Goal: Obtain resource: Download file/media

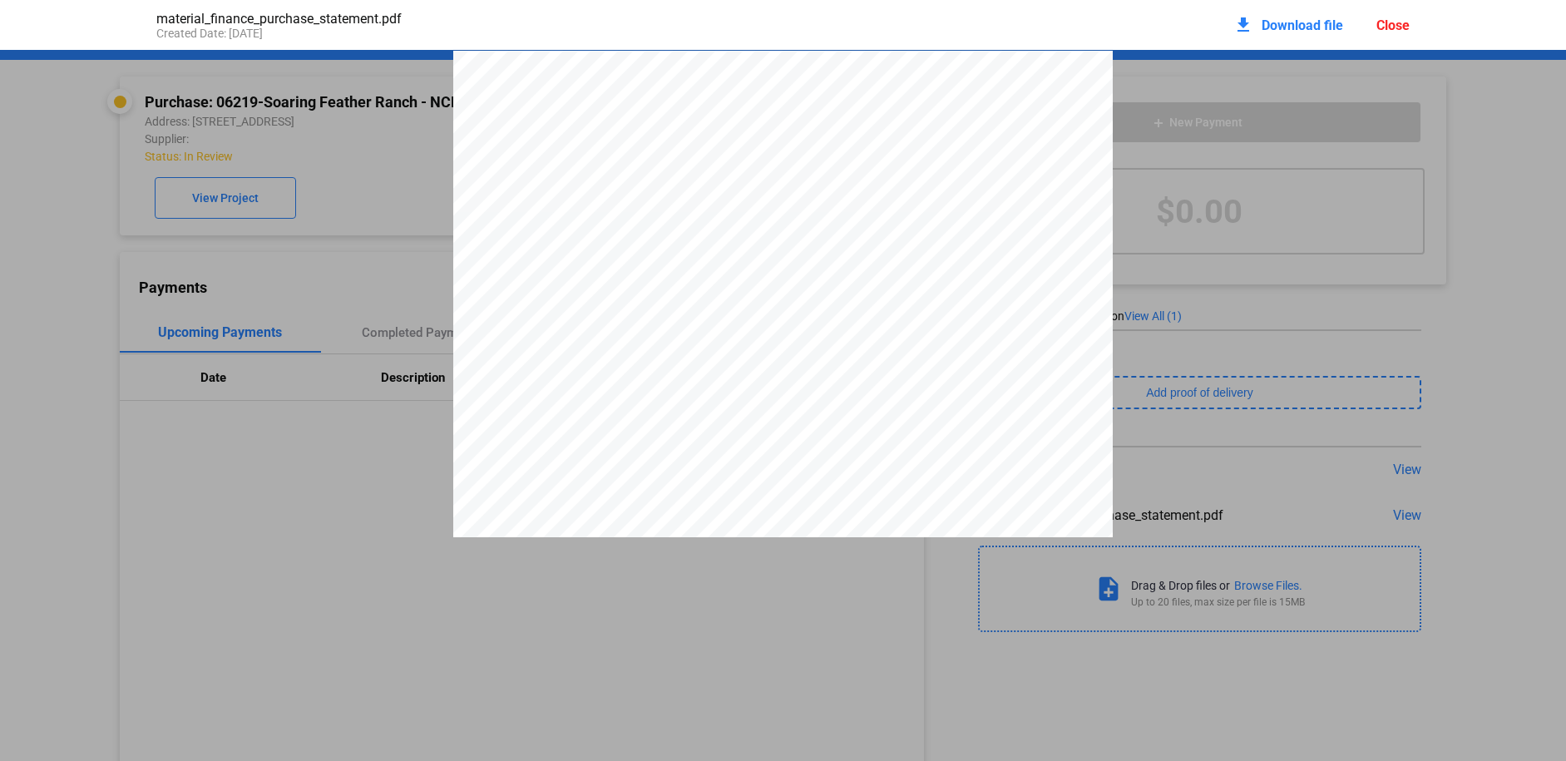
scroll to position [2836, 0]
click at [1383, 27] on div "Close" at bounding box center [1393, 25] width 33 height 16
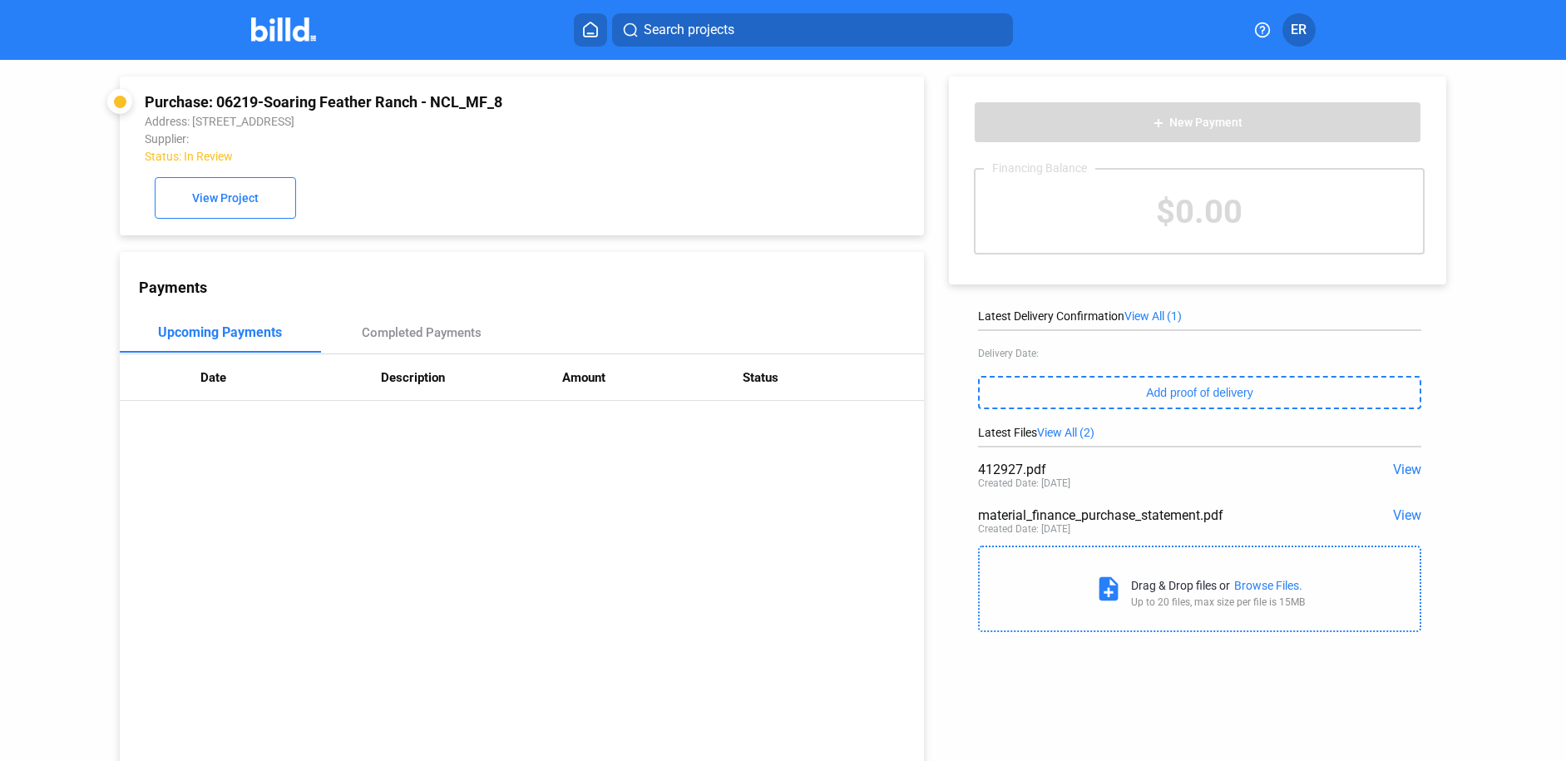
click at [274, 33] on img at bounding box center [284, 29] width 66 height 24
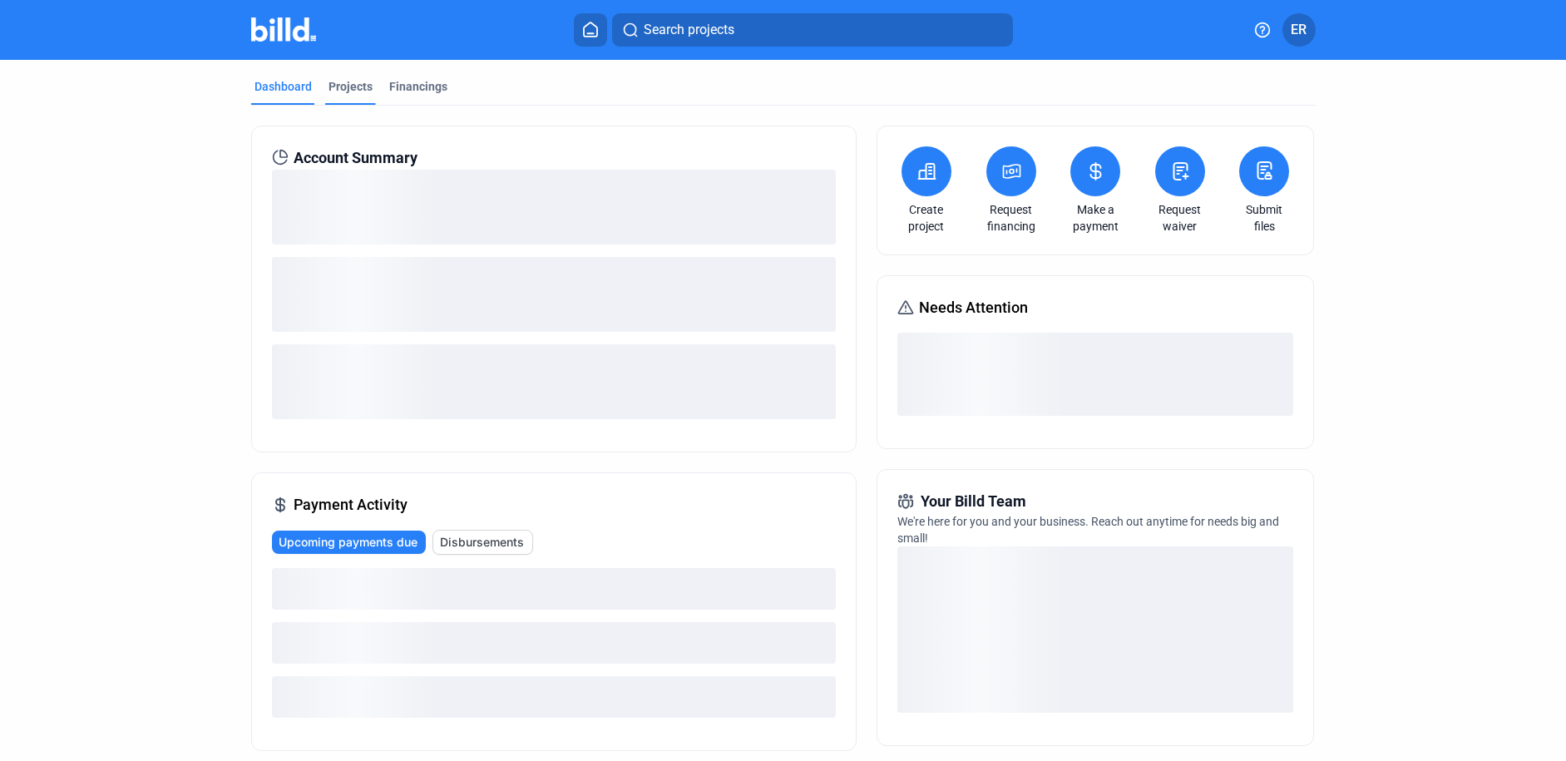
click at [344, 83] on div "Projects" at bounding box center [351, 86] width 44 height 17
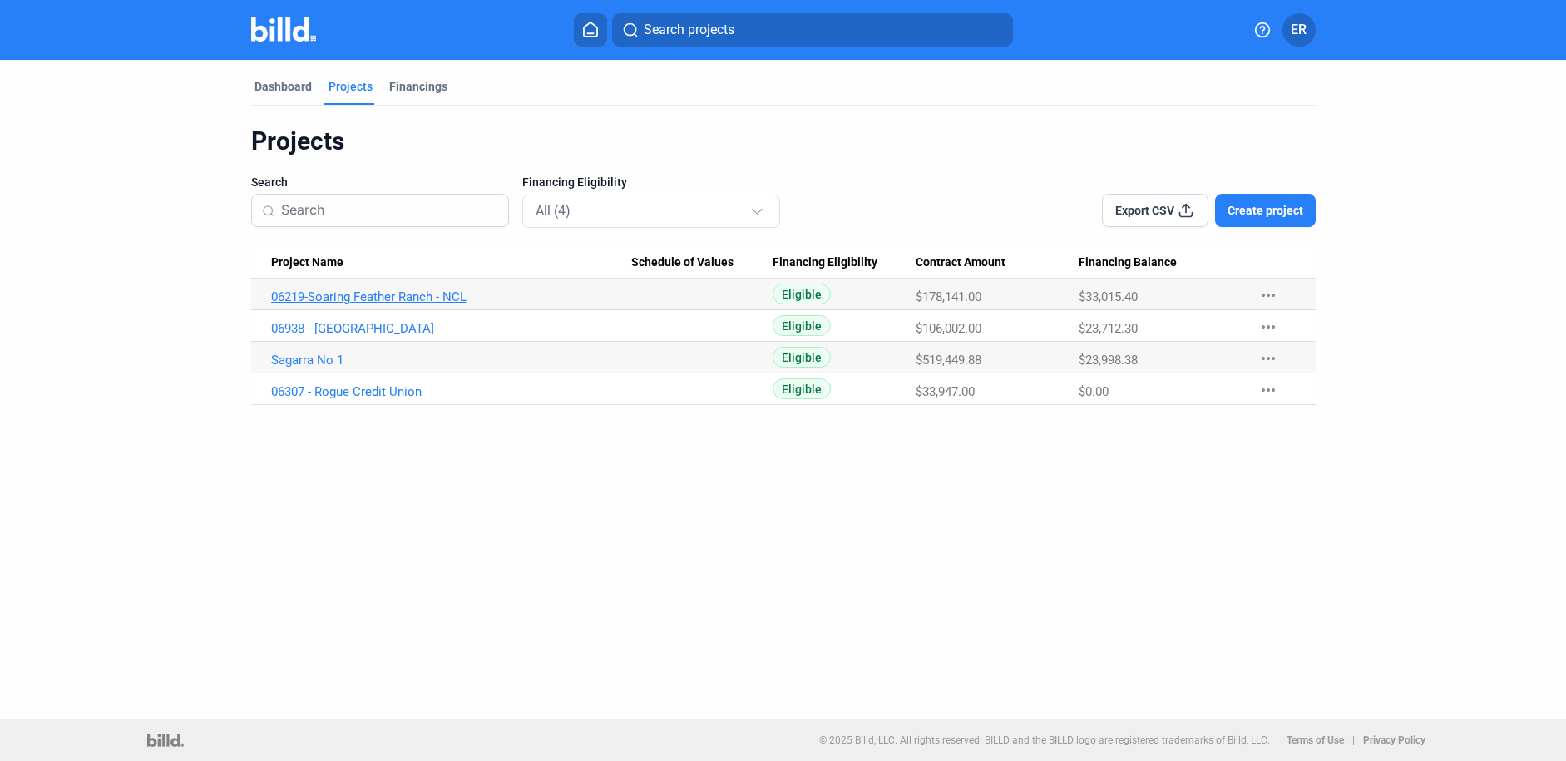
click at [333, 295] on link "06219-Soaring Feather Ranch - NCL" at bounding box center [451, 296] width 360 height 15
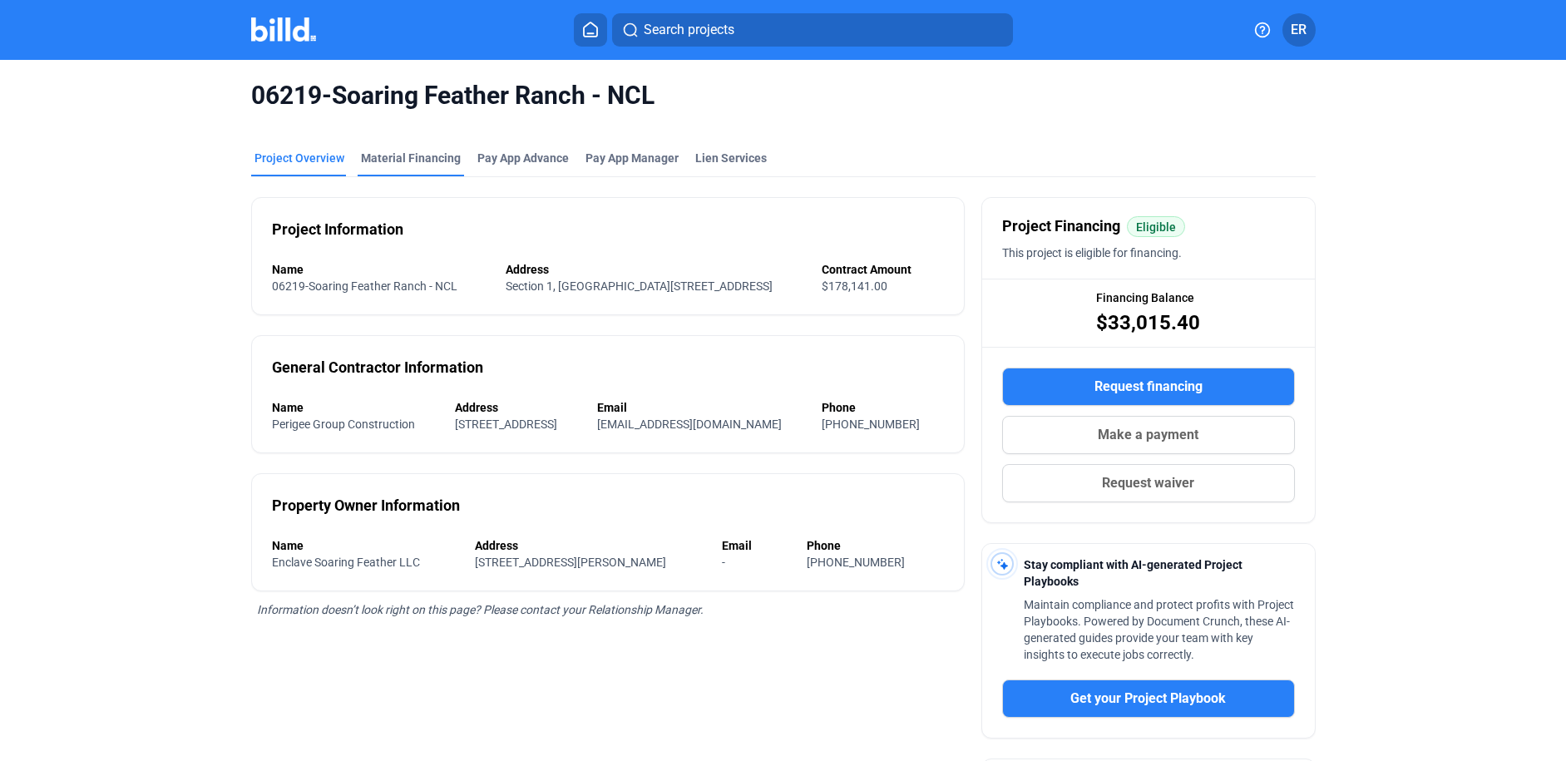
click at [386, 164] on div "Material Financing" at bounding box center [411, 158] width 100 height 17
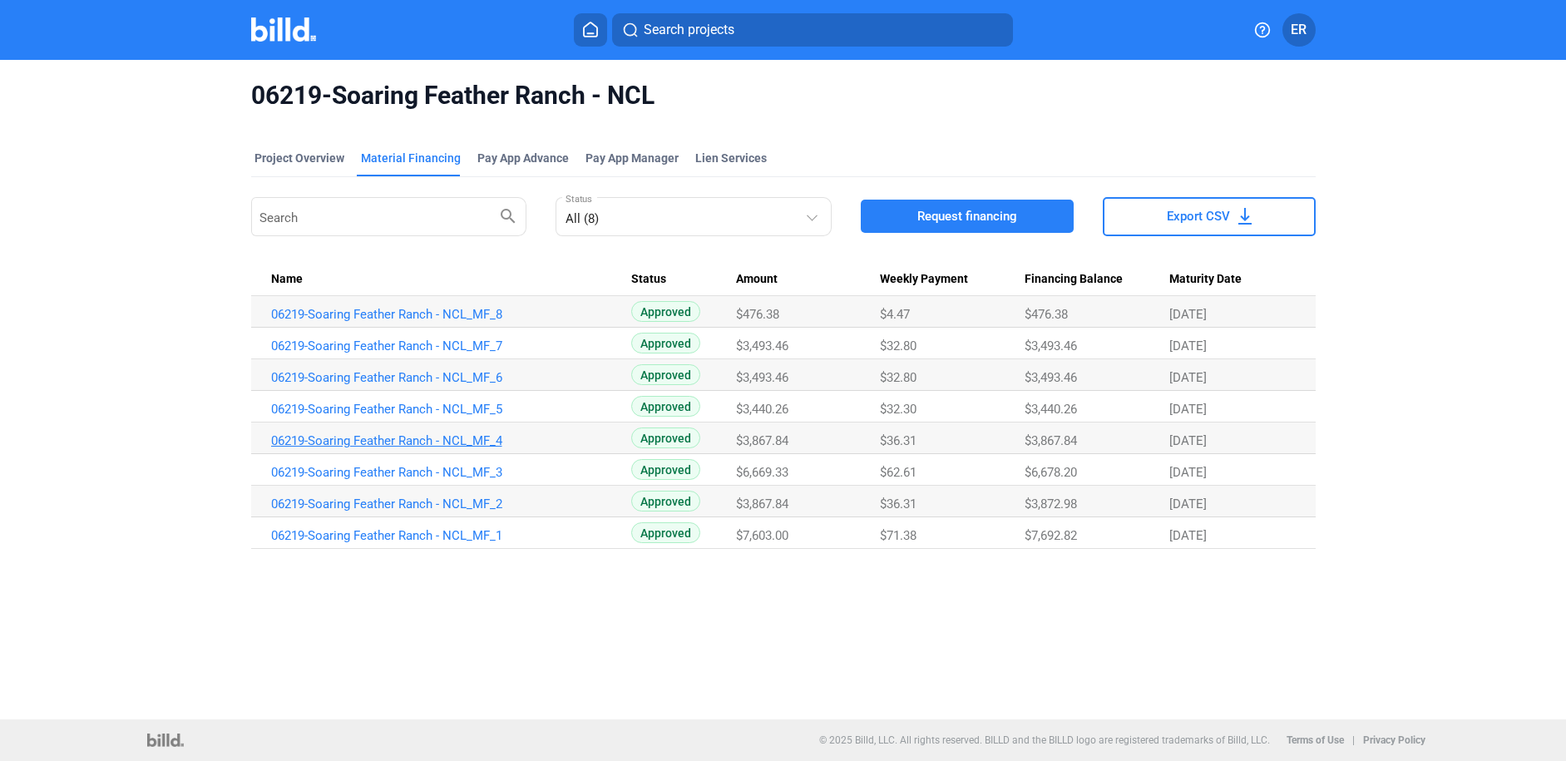
click at [405, 438] on link "06219-Soaring Feather Ranch - NCL_MF_4" at bounding box center [451, 440] width 360 height 15
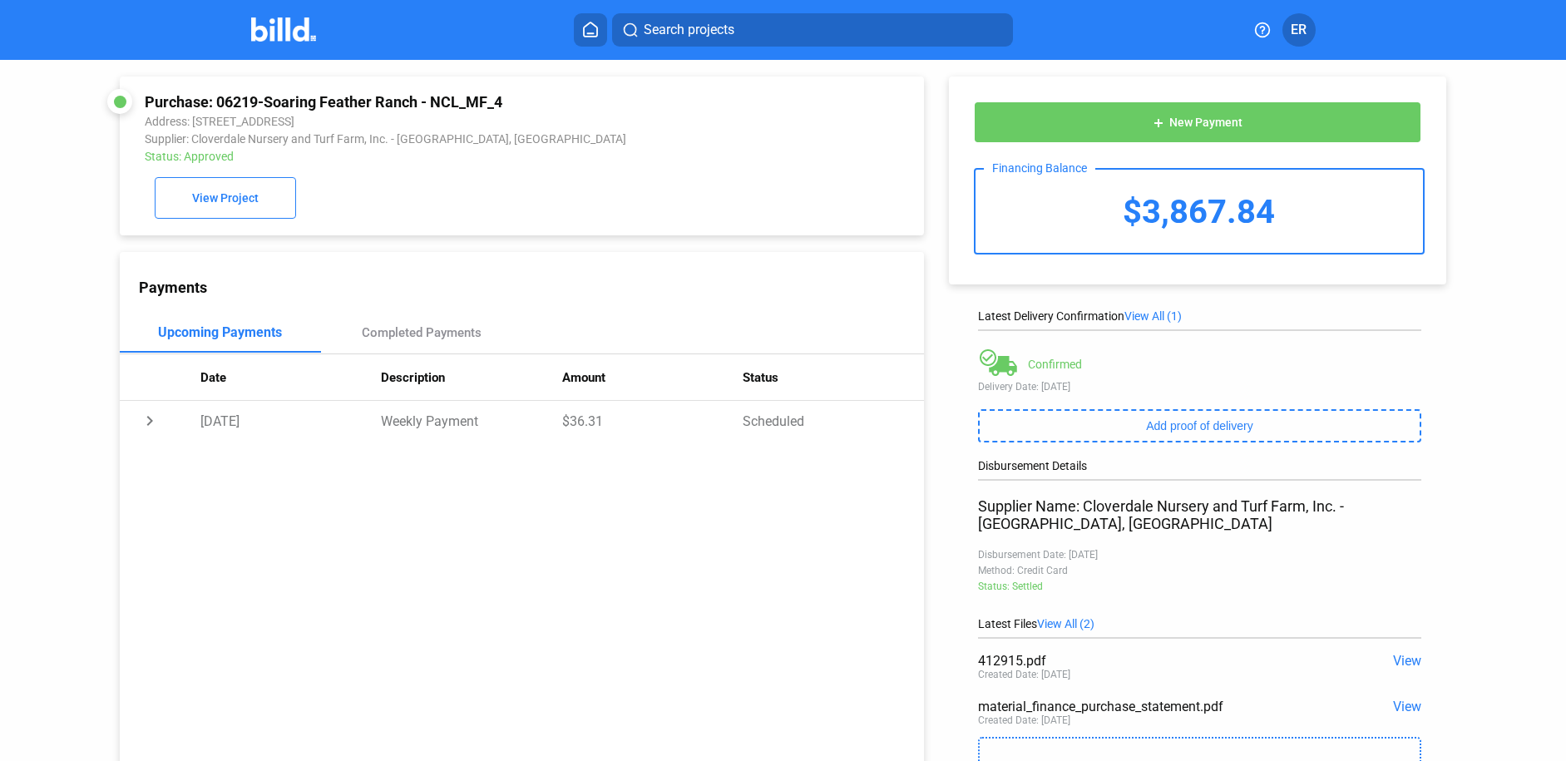
click at [1393, 699] on span "View" at bounding box center [1407, 707] width 28 height 16
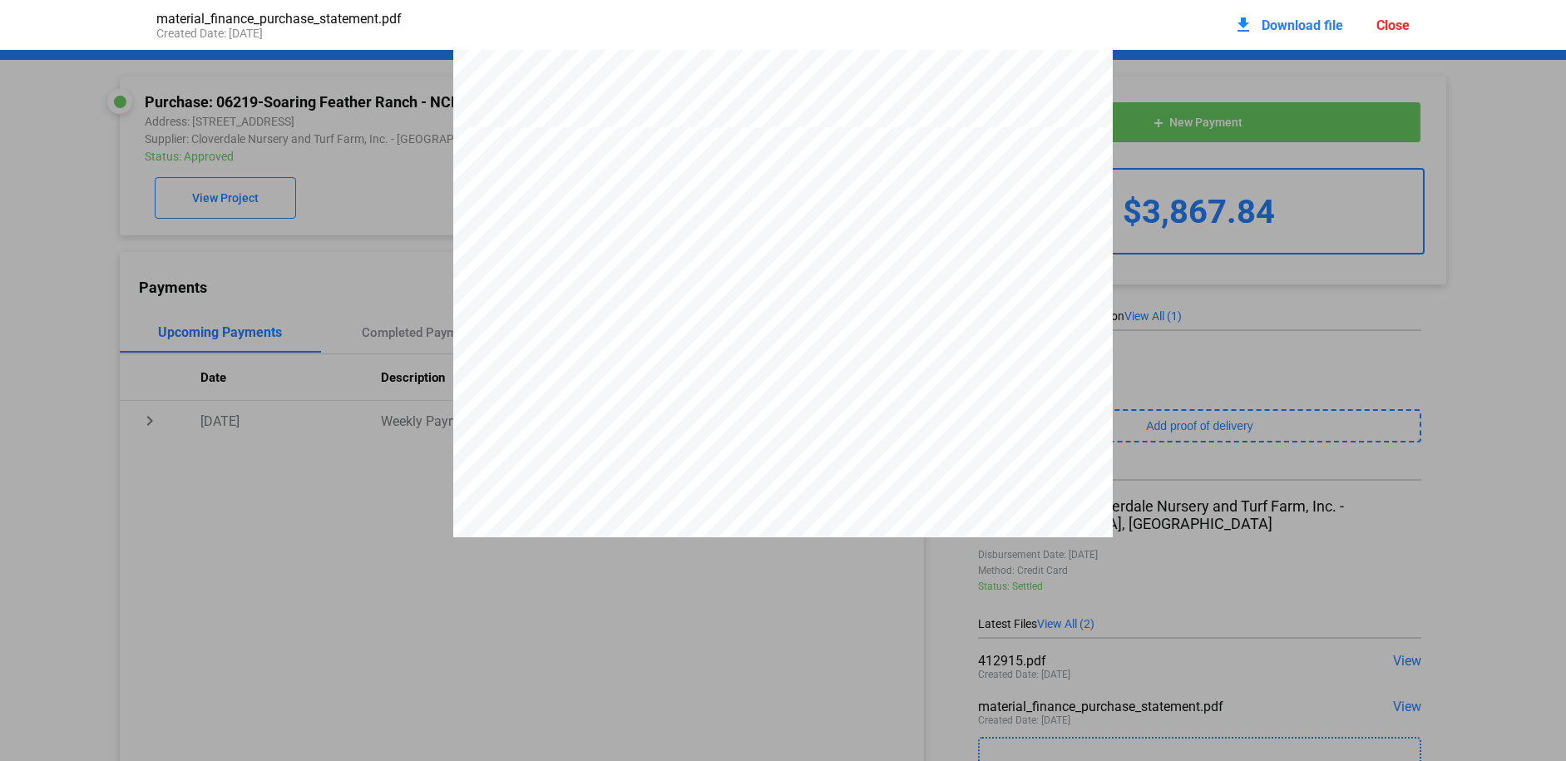
scroll to position [846, 0]
click at [1293, 27] on span "Download file" at bounding box center [1303, 25] width 82 height 16
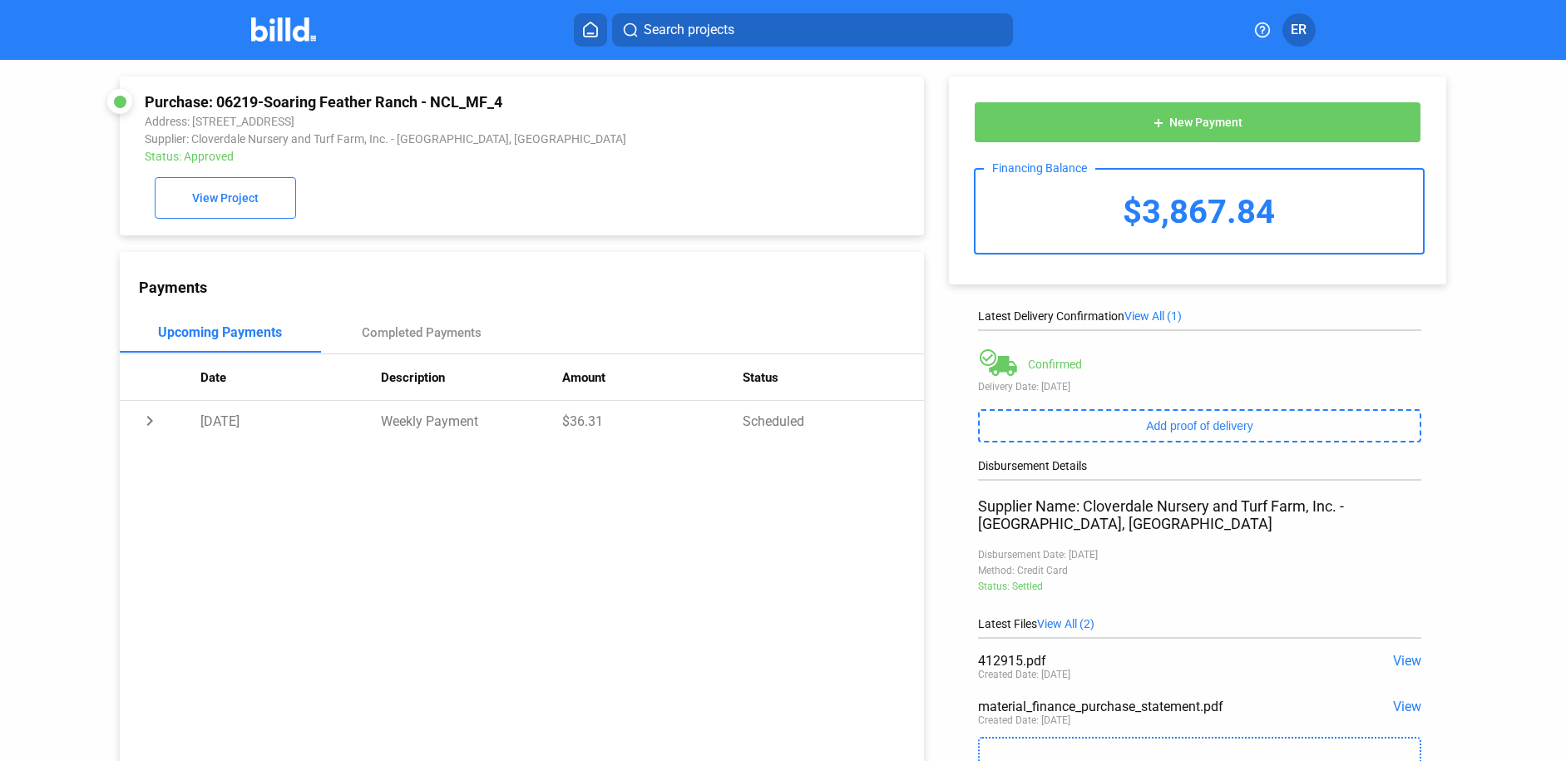
click at [1405, 699] on span "View" at bounding box center [1407, 707] width 28 height 16
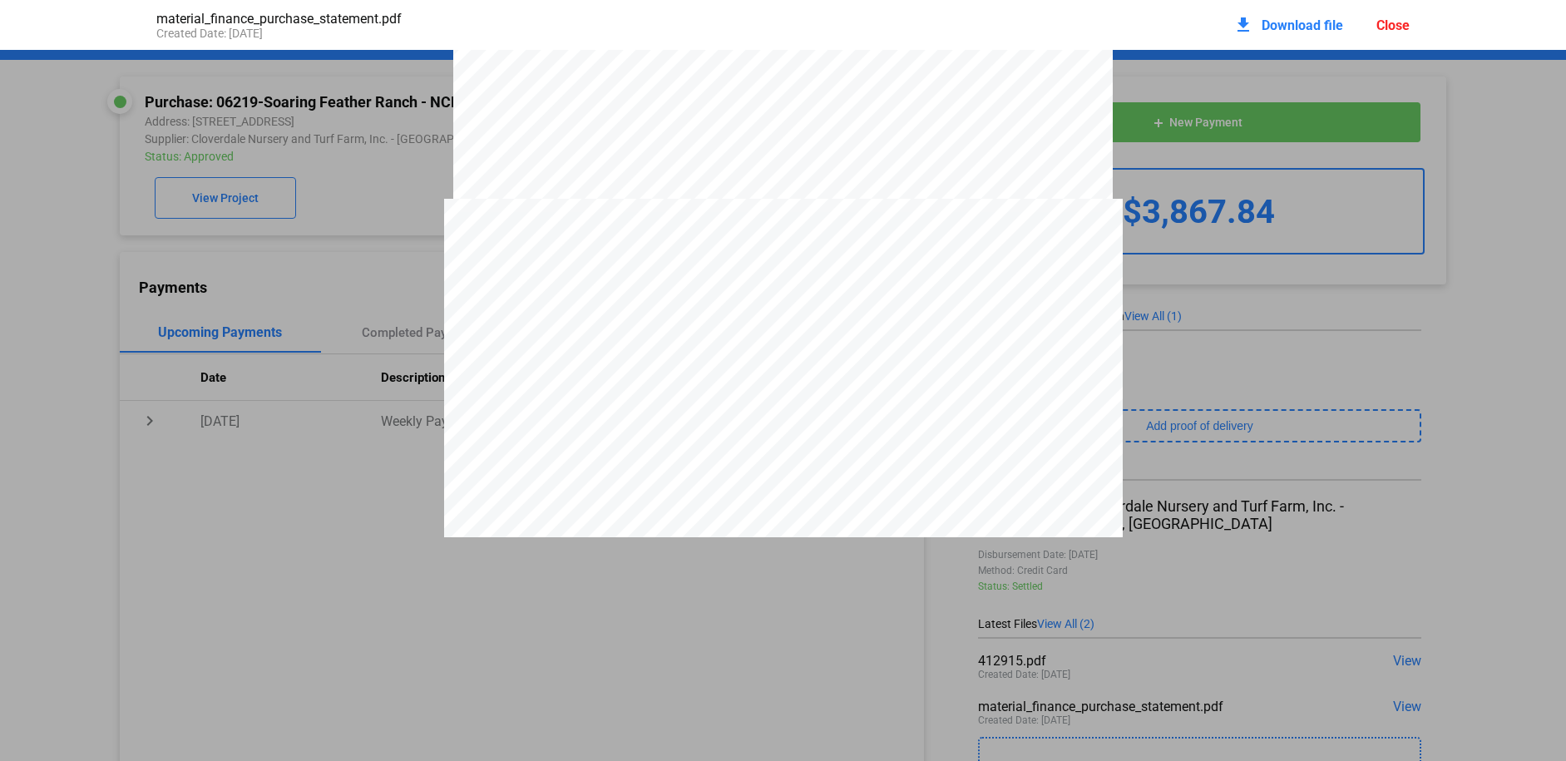
scroll to position [2684, 0]
click at [1398, 24] on div "Close" at bounding box center [1393, 25] width 33 height 16
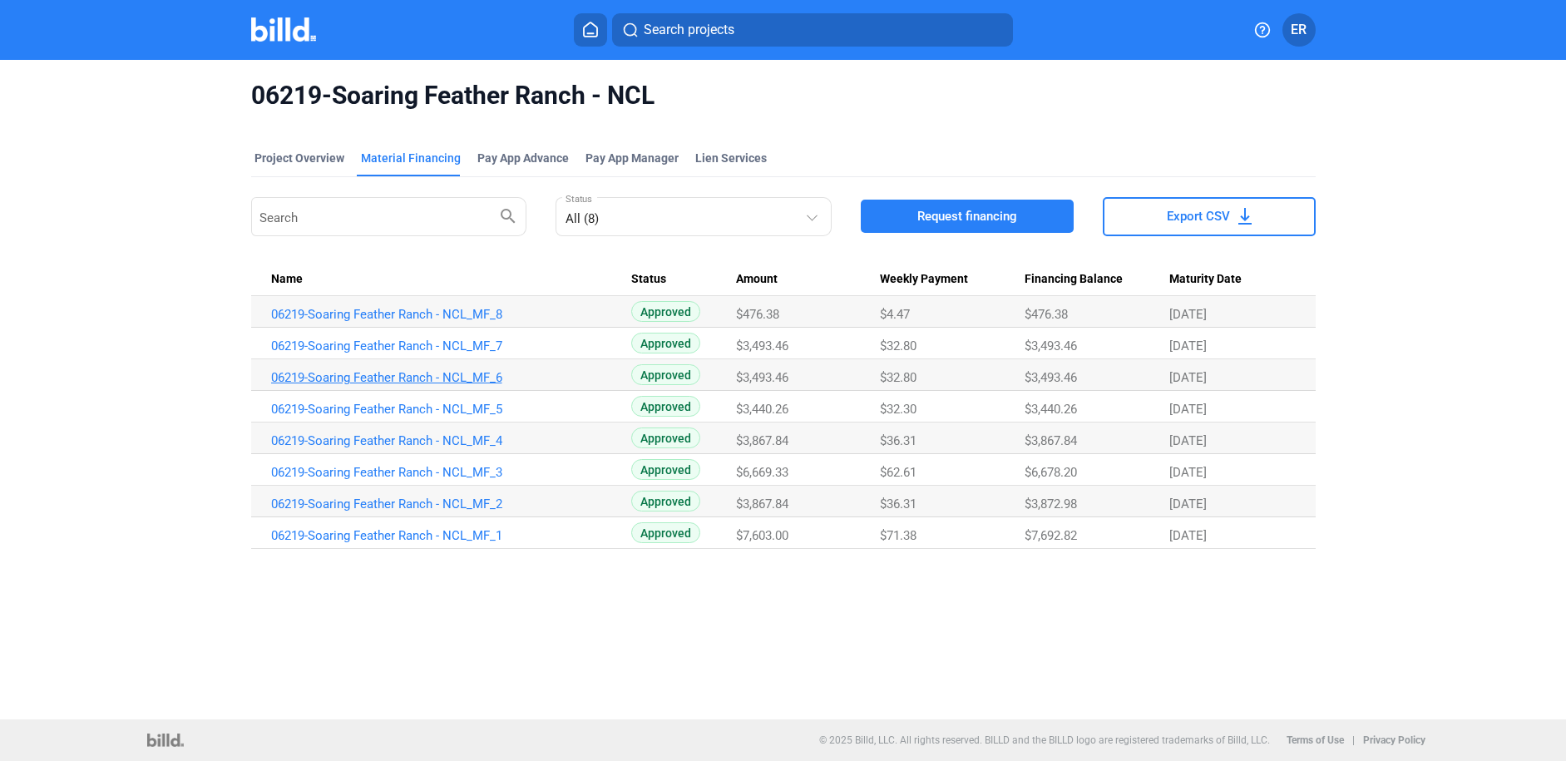
click at [388, 378] on link "06219-Soaring Feather Ranch - NCL_MF_6" at bounding box center [451, 377] width 360 height 15
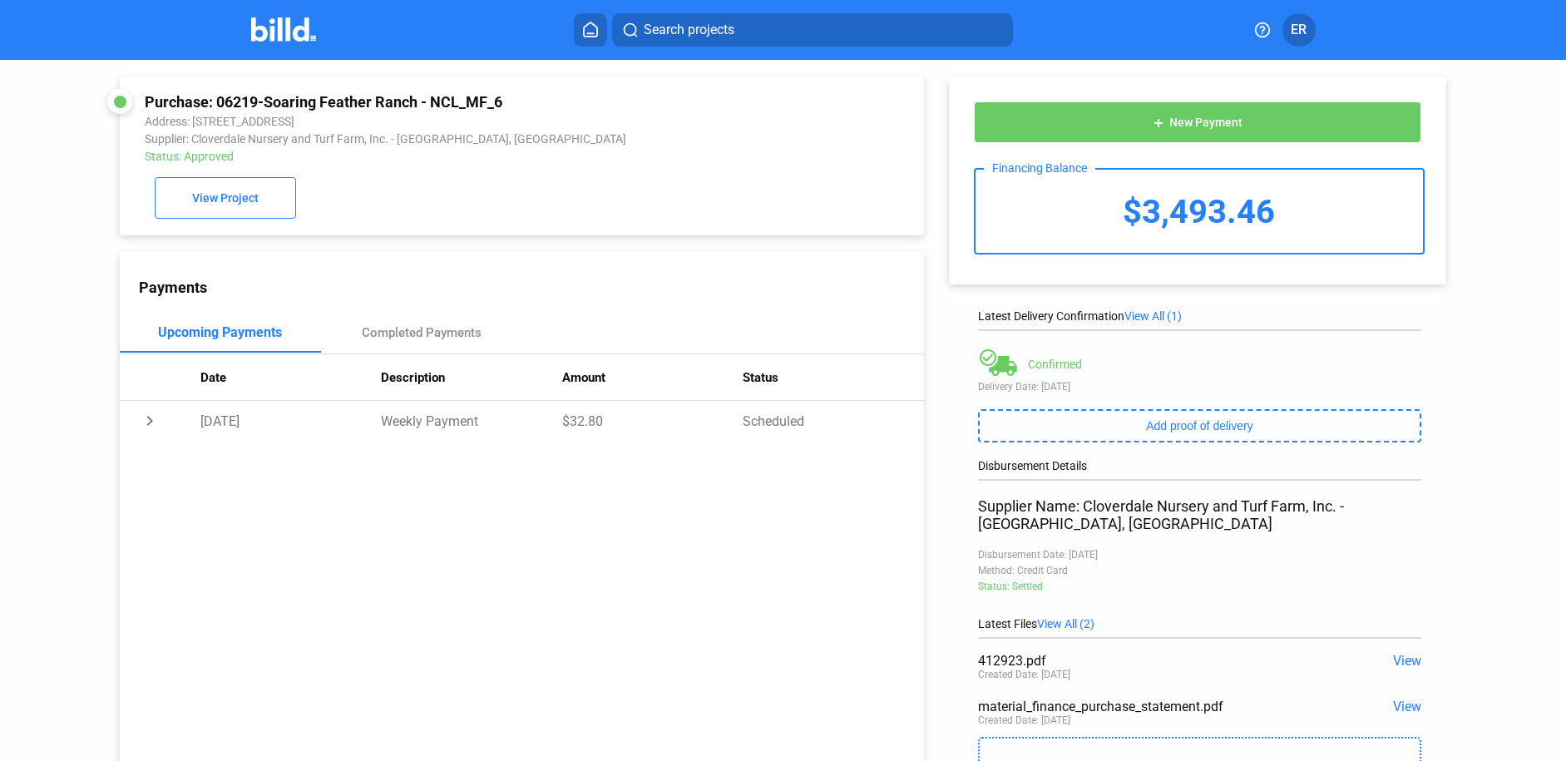
click at [1403, 699] on span "View" at bounding box center [1407, 707] width 28 height 16
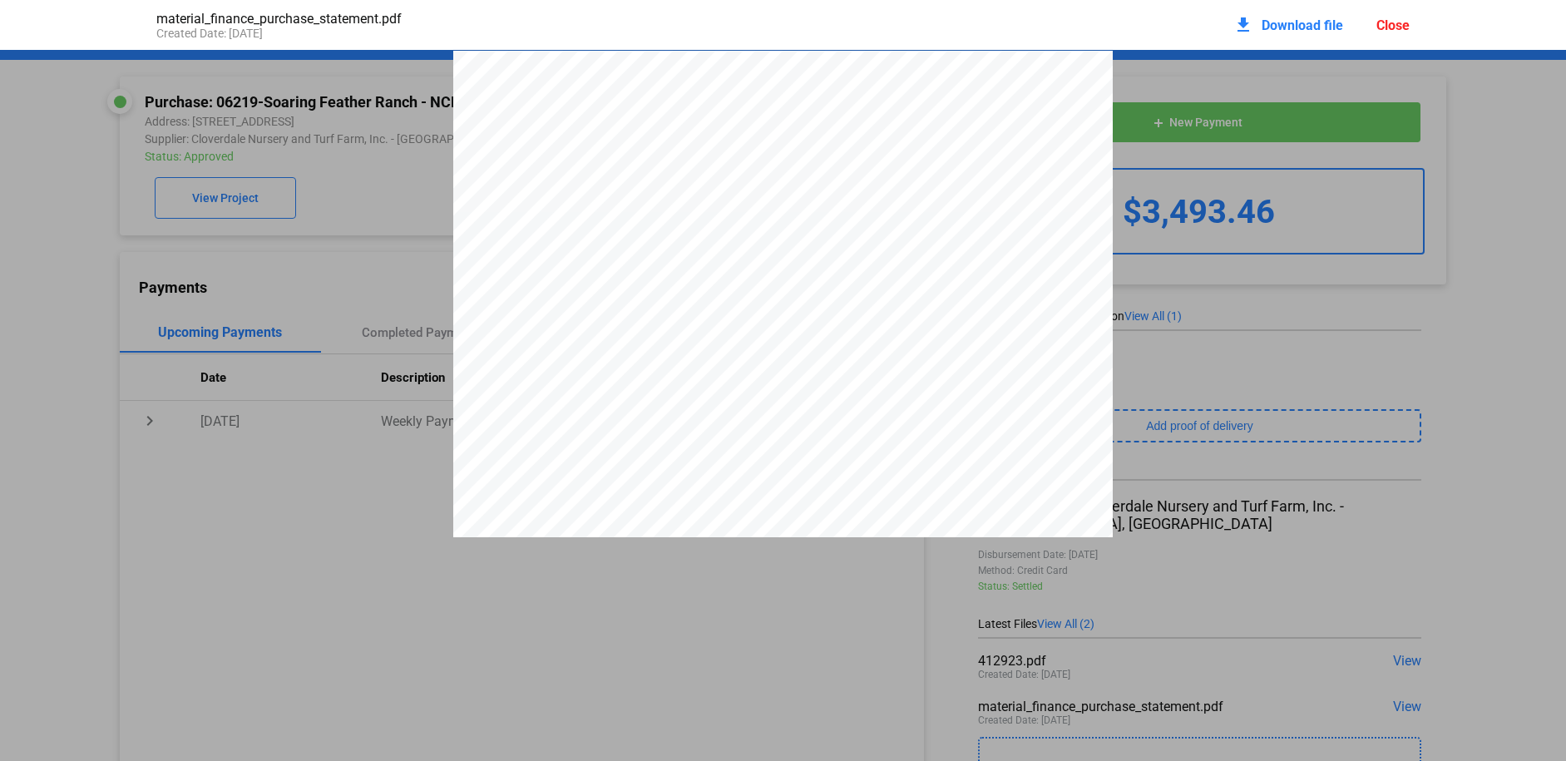
scroll to position [8, 0]
click at [1289, 23] on span "Download file" at bounding box center [1303, 25] width 82 height 16
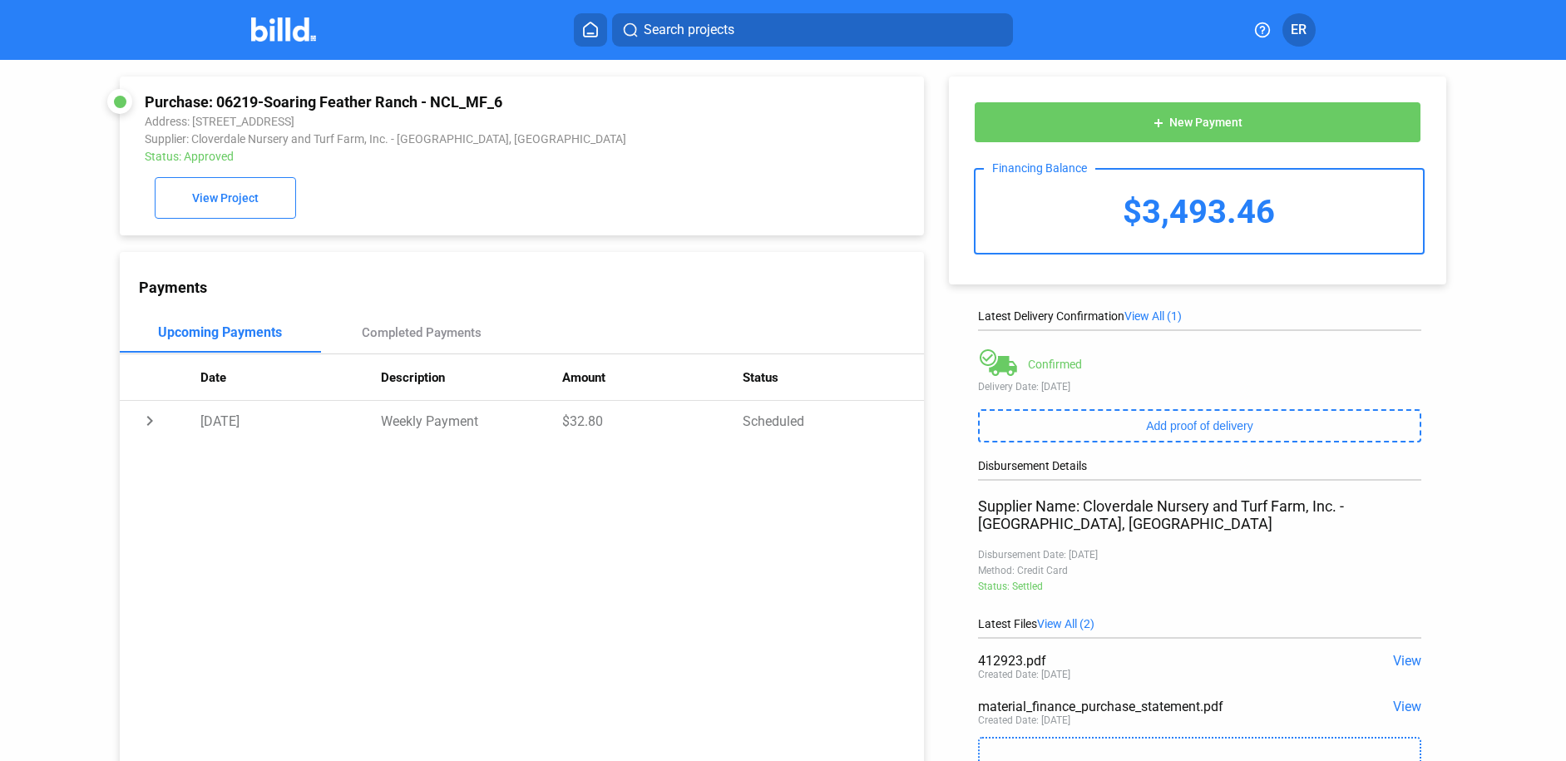
click at [1403, 699] on span "View" at bounding box center [1407, 707] width 28 height 16
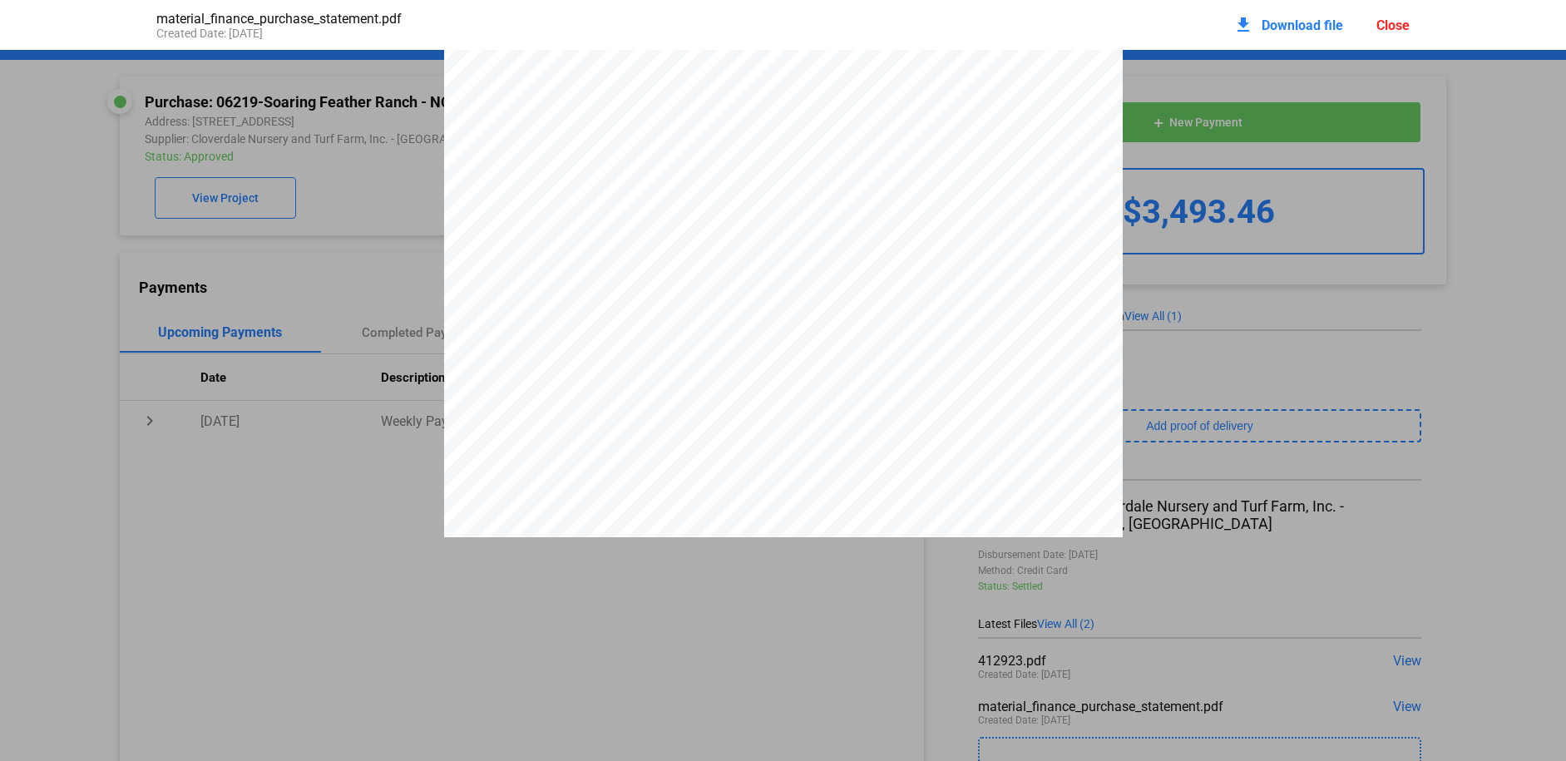
scroll to position [2791, 0]
click at [1401, 27] on div "Close" at bounding box center [1393, 25] width 33 height 16
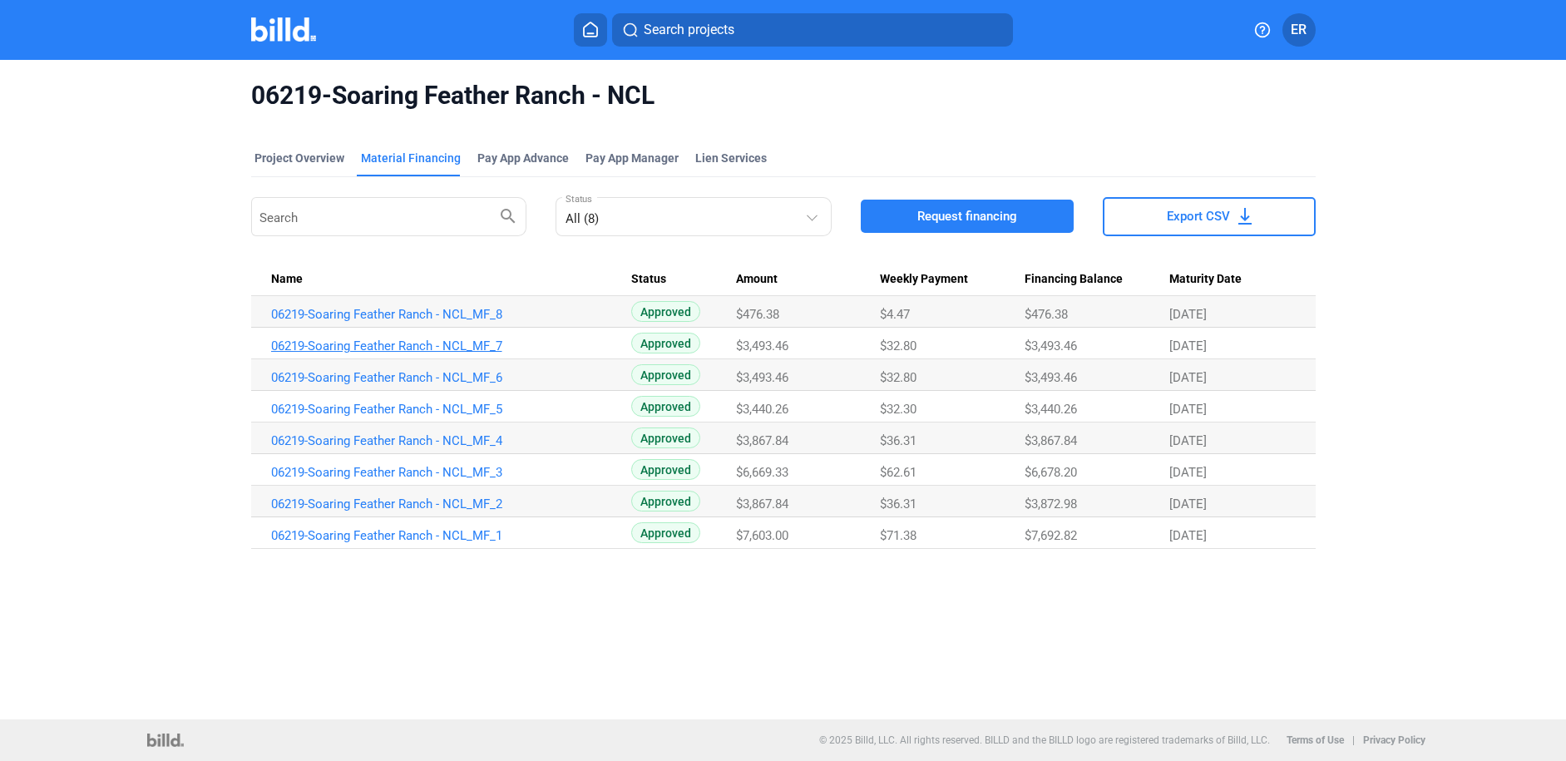
click at [449, 347] on link "06219-Soaring Feather Ranch - NCL_MF_7" at bounding box center [451, 346] width 360 height 15
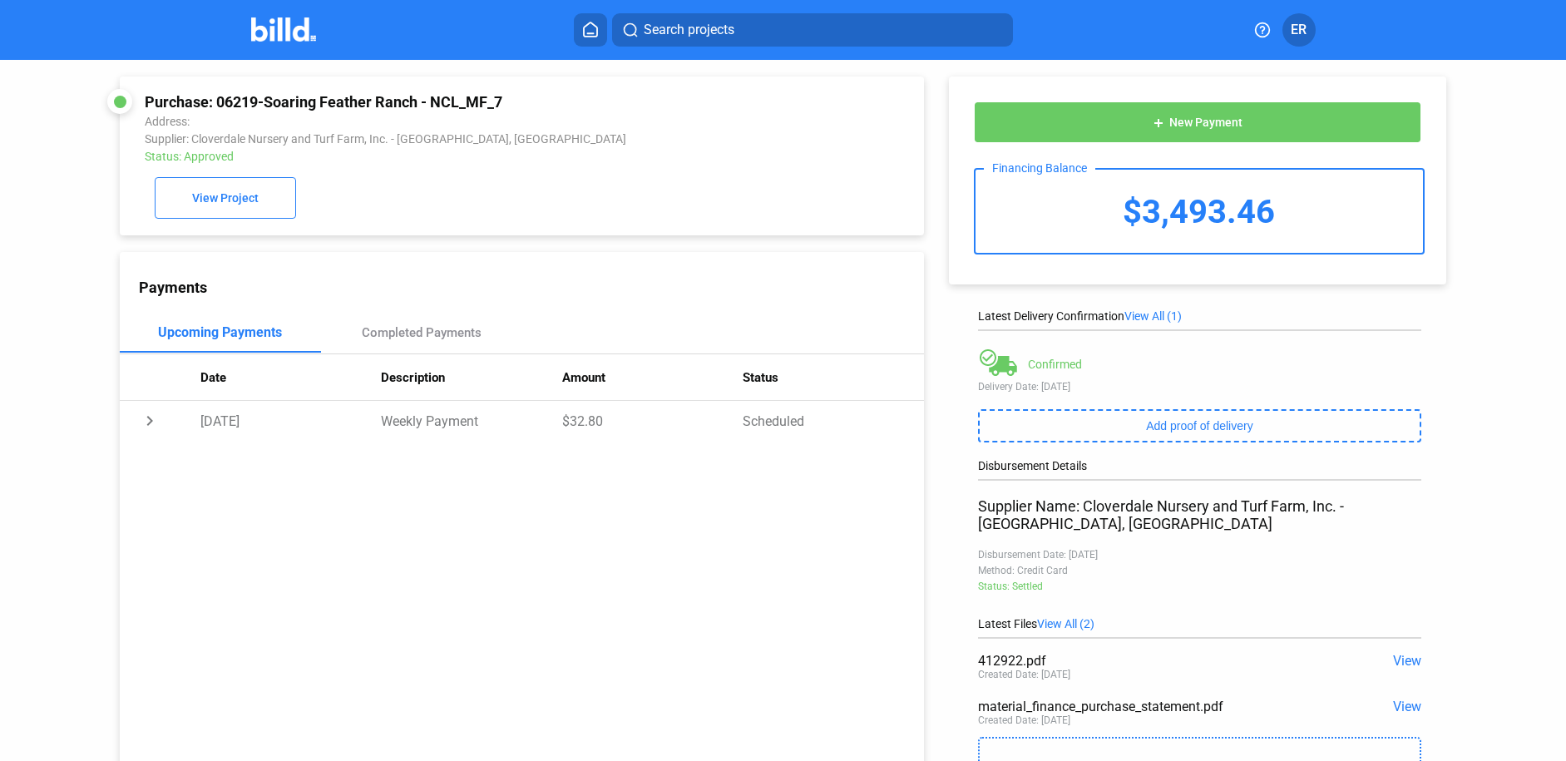
click at [1396, 699] on span "View" at bounding box center [1407, 707] width 28 height 16
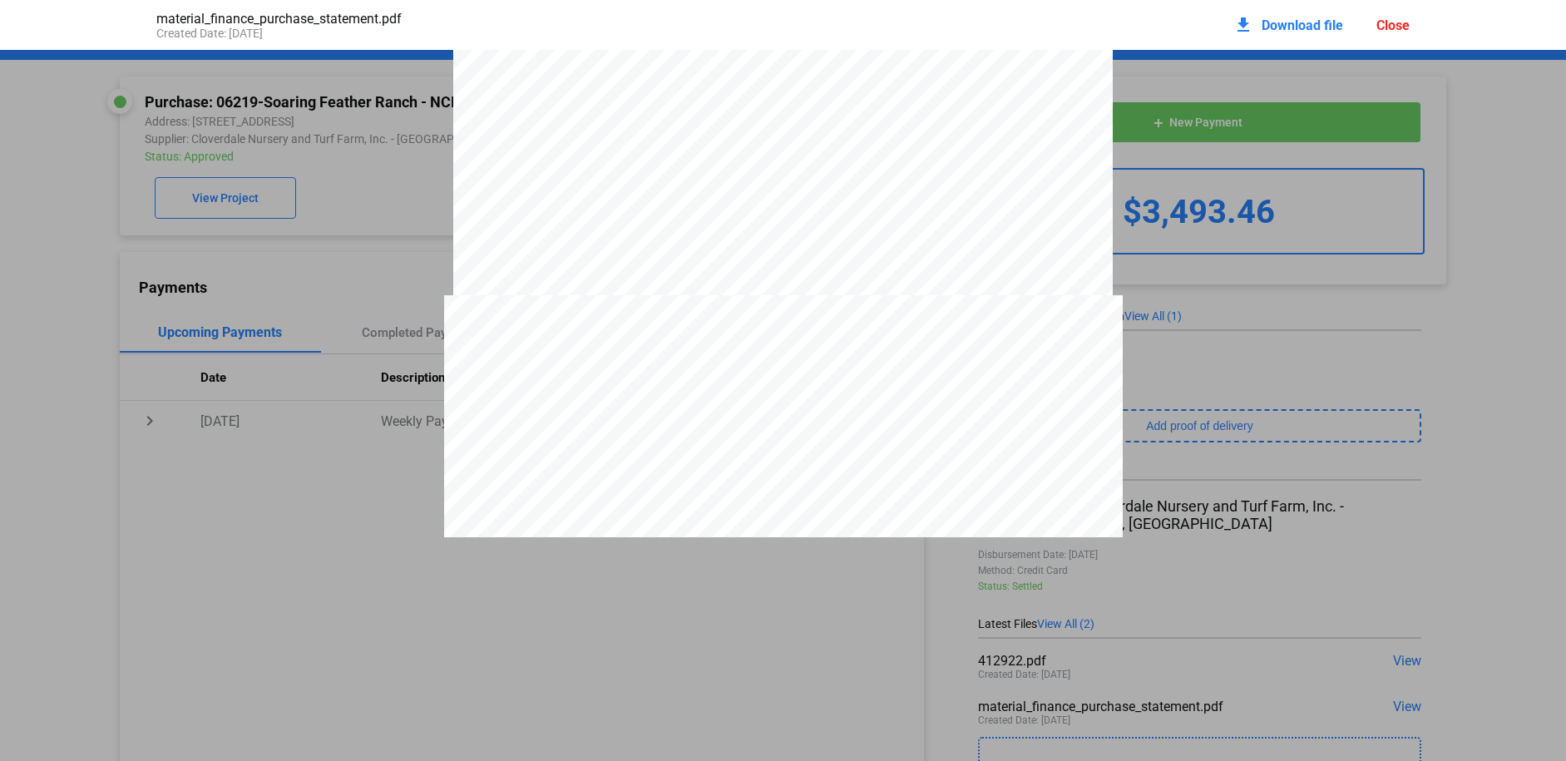
scroll to position [2557, 0]
click at [1283, 22] on span "Download file" at bounding box center [1303, 25] width 82 height 16
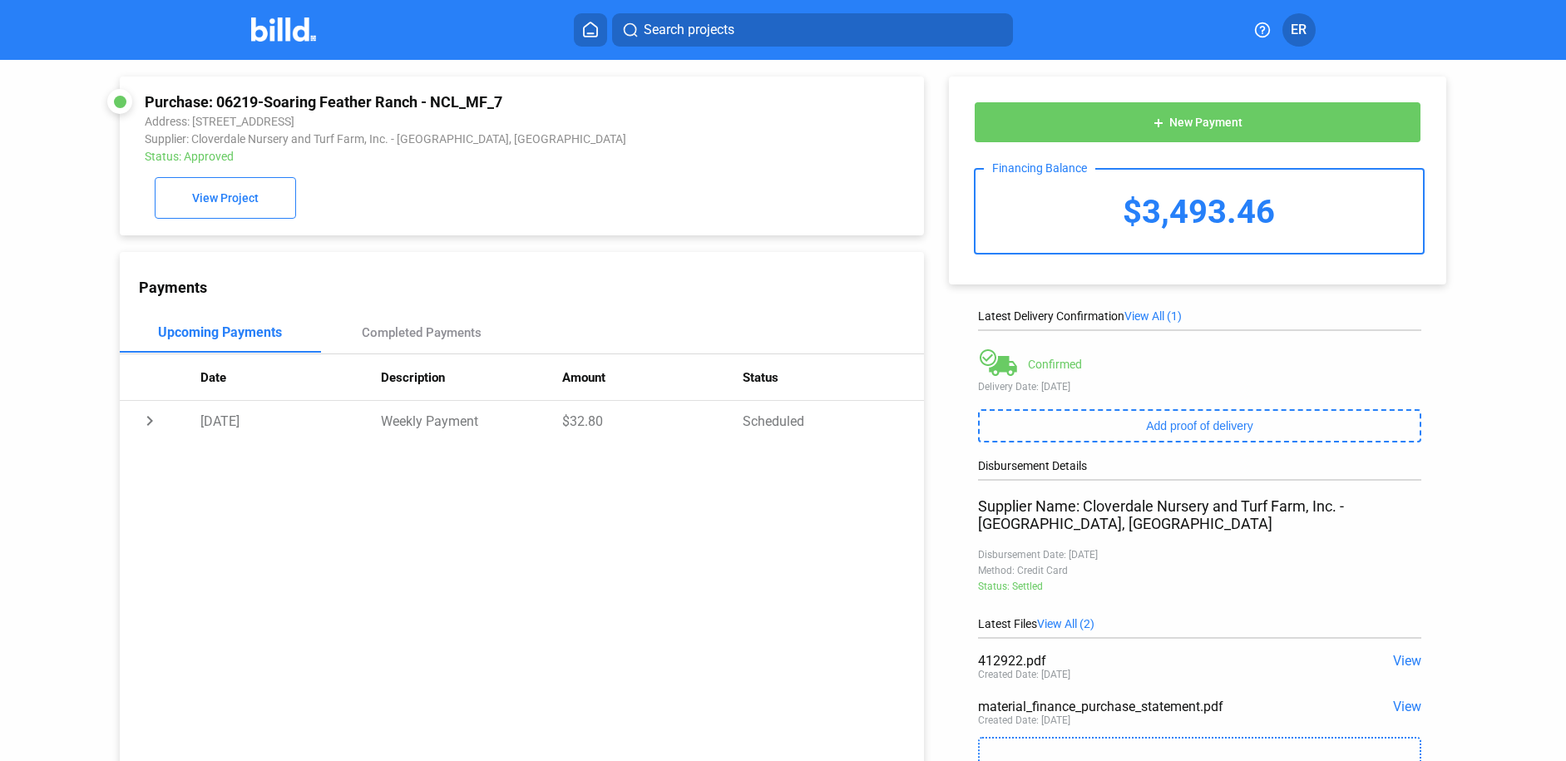
click at [1402, 699] on span "View" at bounding box center [1407, 707] width 28 height 16
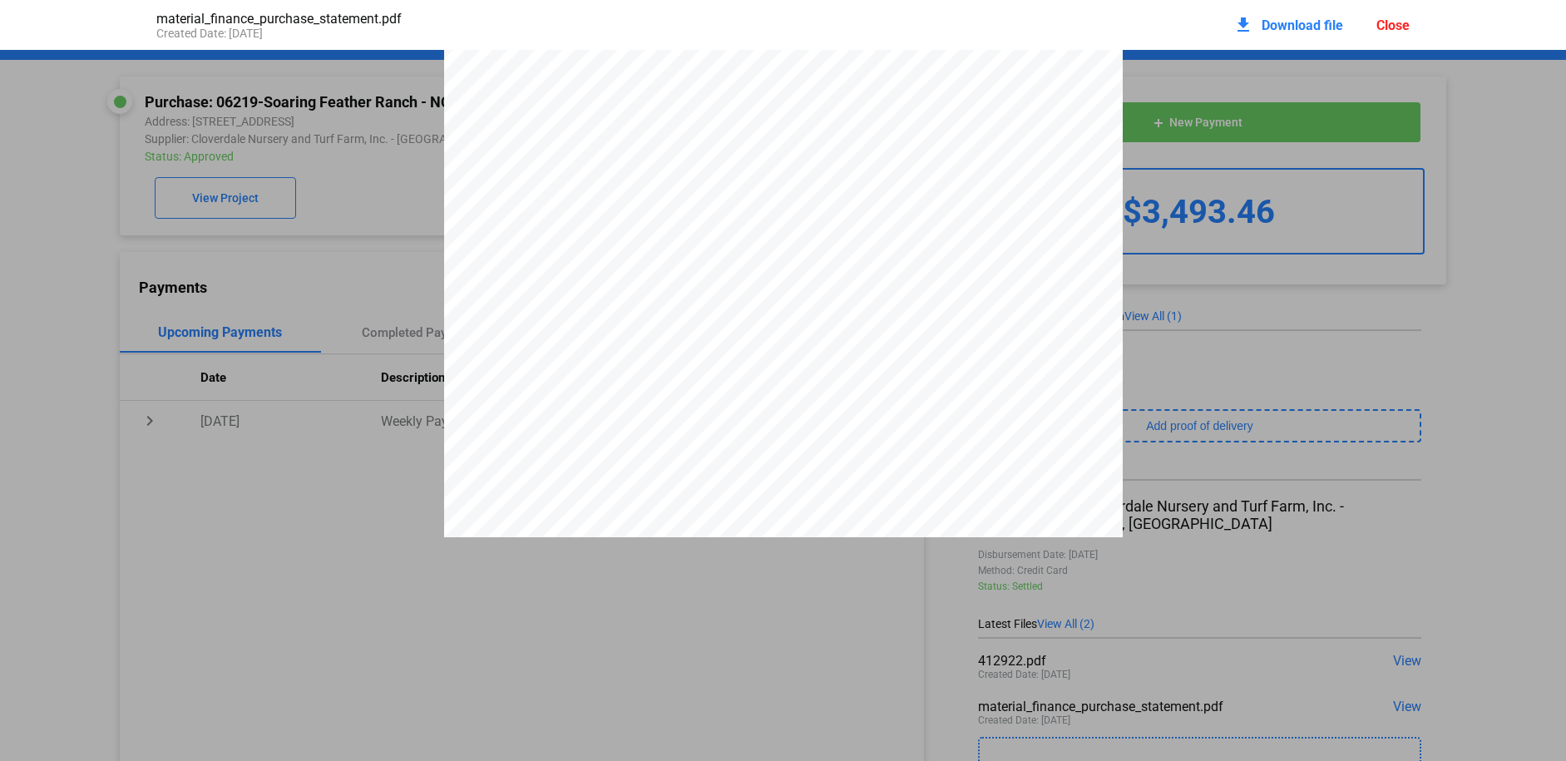
scroll to position [3234, 0]
